Goal: Task Accomplishment & Management: Manage account settings

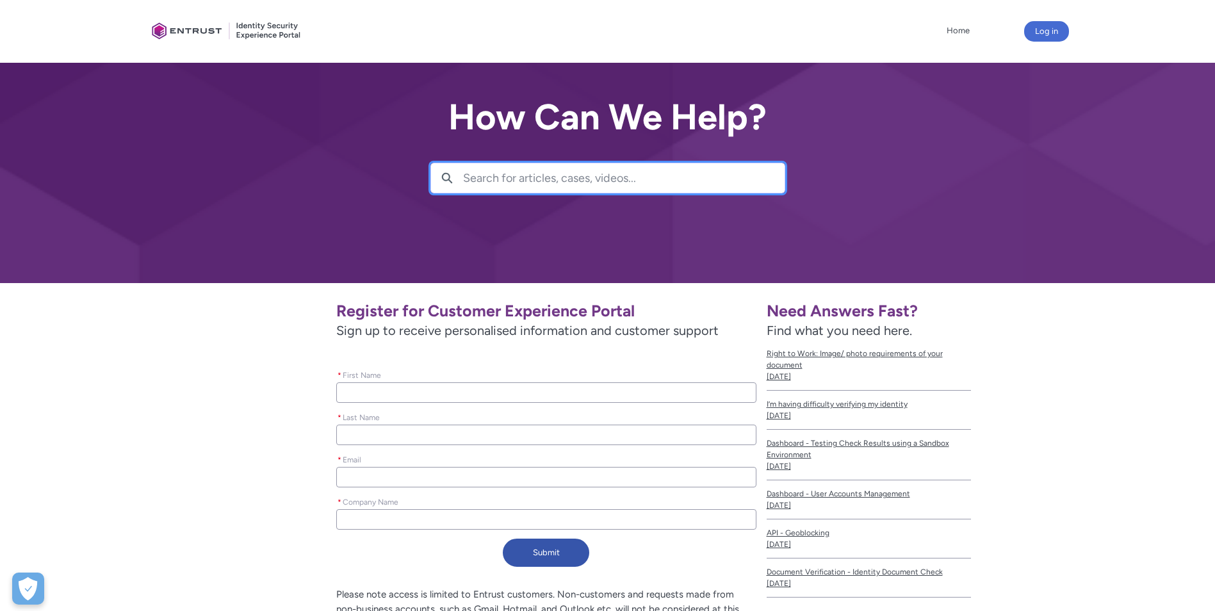
click at [597, 178] on input "Search for articles, cases, videos..." at bounding box center [623, 177] width 321 height 29
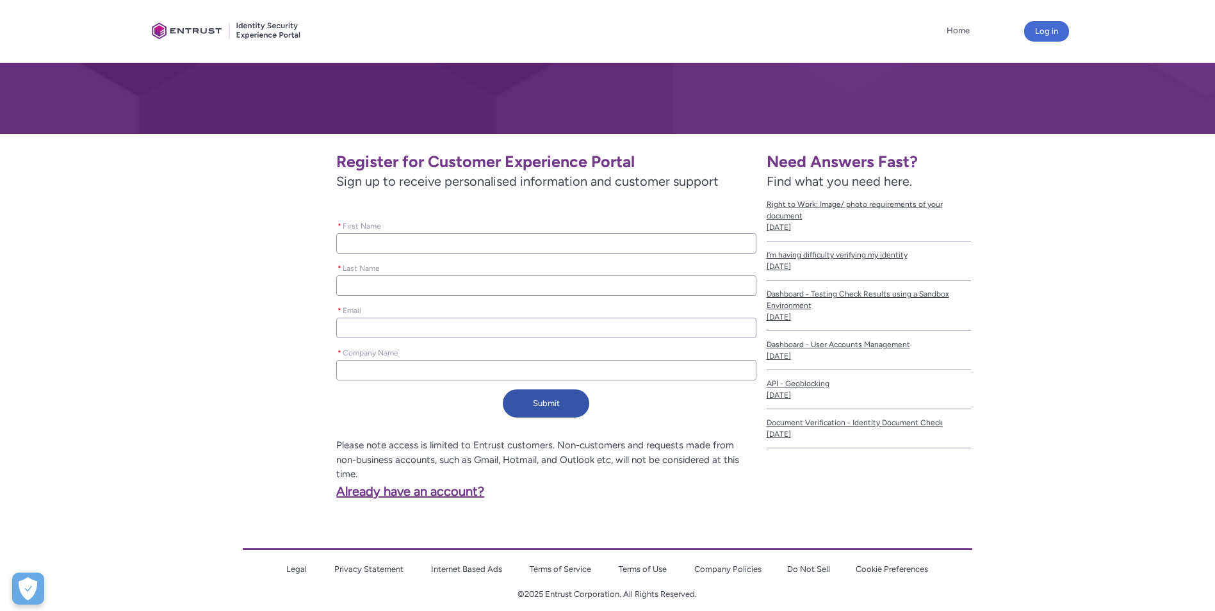
click at [456, 483] on link "Already have an account?" at bounding box center [321, 490] width 328 height 15
